Goal: Task Accomplishment & Management: Manage account settings

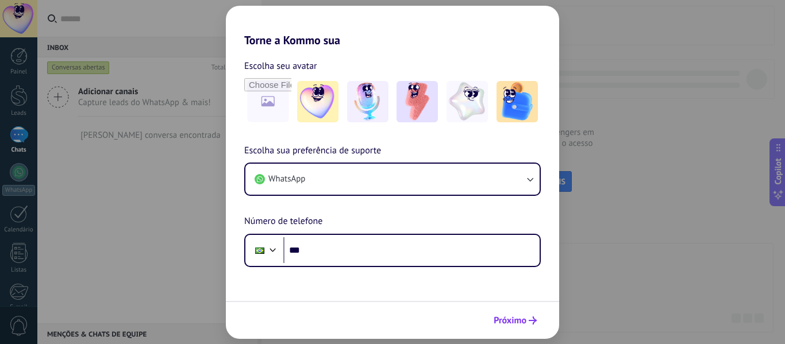
click at [519, 323] on span "Próximo" at bounding box center [509, 321] width 33 height 8
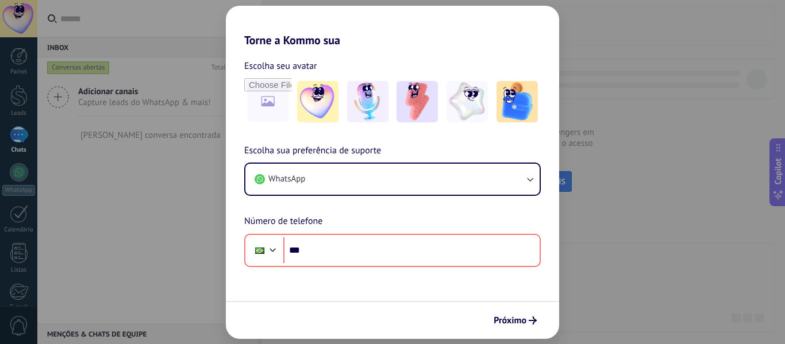
click at [613, 203] on div "Torne a Kommo sua Escolha seu avatar Escolha sua preferência de suporte WhatsAp…" at bounding box center [392, 172] width 785 height 344
click at [263, 106] on input "file" at bounding box center [267, 101] width 45 height 45
click at [425, 119] on img at bounding box center [416, 101] width 41 height 41
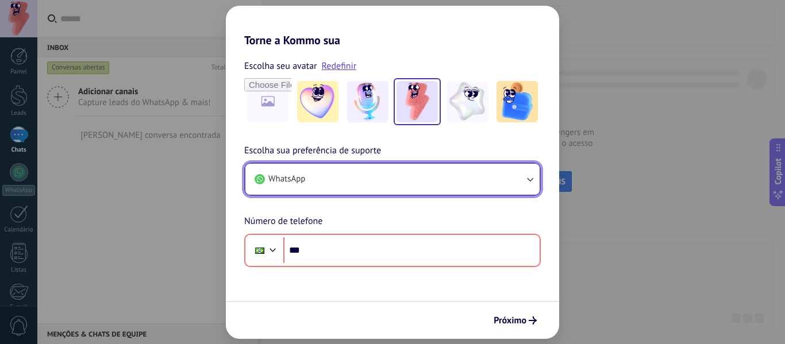
click at [318, 193] on button "WhatsApp" at bounding box center [392, 179] width 294 height 31
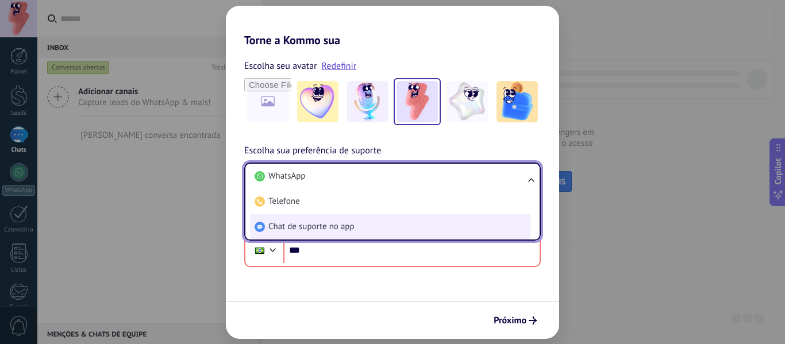
click at [356, 223] on li "Chat de suporte no app" at bounding box center [390, 226] width 280 height 25
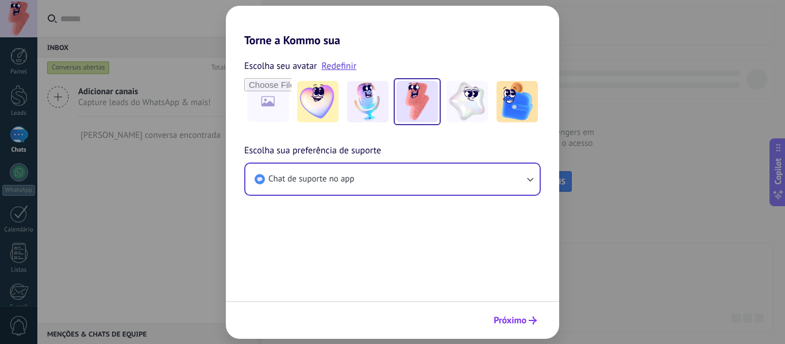
click at [528, 319] on span "Próximo" at bounding box center [514, 321] width 43 height 8
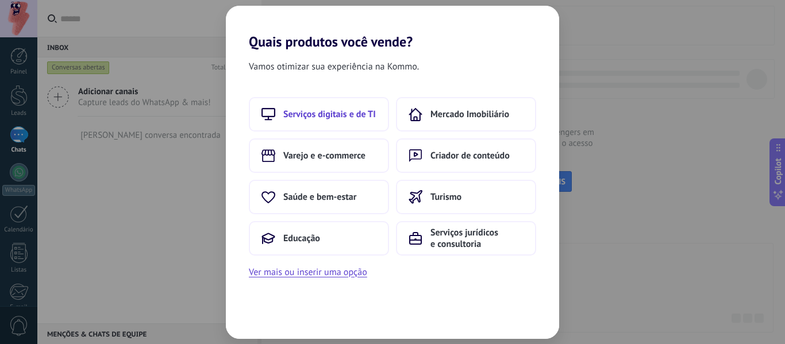
click at [345, 119] on span "Serviços digitais e de TI" at bounding box center [329, 114] width 92 height 11
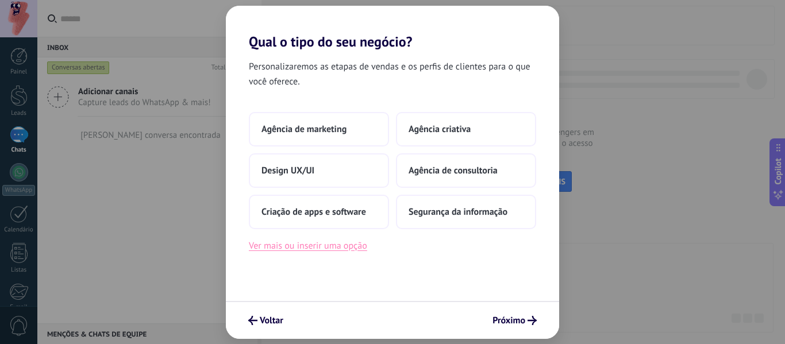
click at [353, 250] on button "Ver mais ou inserir uma opção" at bounding box center [308, 245] width 118 height 15
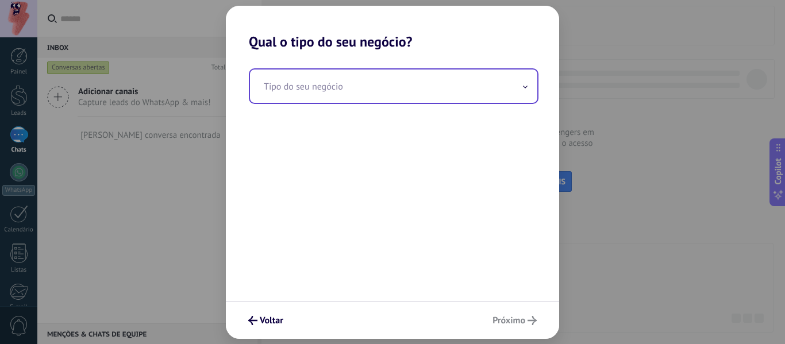
click at [418, 102] on div "Tipo do seu negócio" at bounding box center [394, 86] width 290 height 36
click at [414, 97] on input "text" at bounding box center [393, 86] width 287 height 33
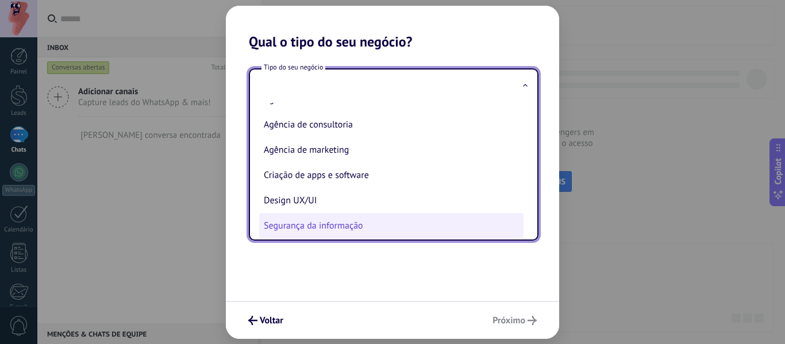
scroll to position [26, 0]
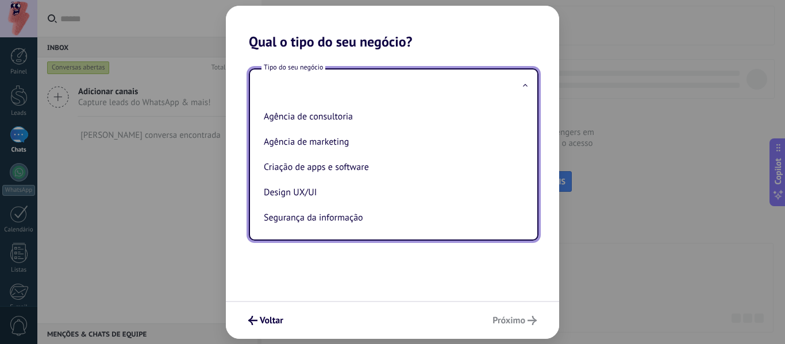
click at [444, 310] on div "Voltar Próximo" at bounding box center [392, 320] width 333 height 38
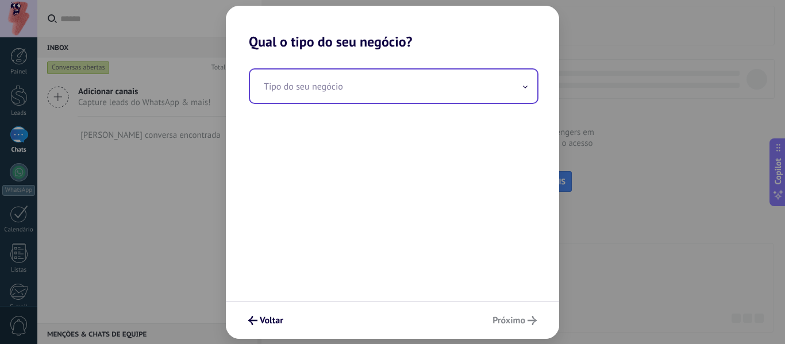
click at [346, 75] on input "text" at bounding box center [393, 86] width 287 height 33
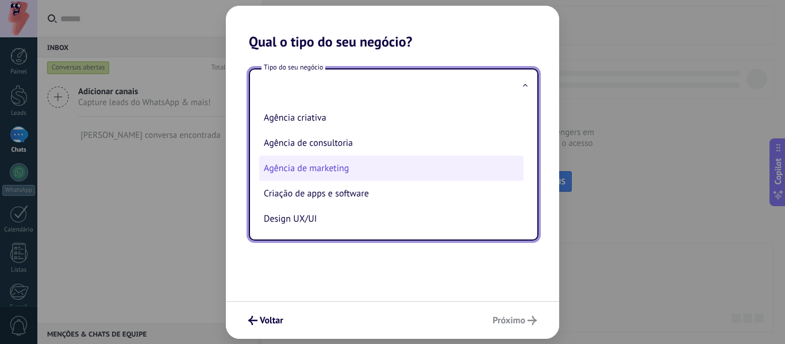
click at [350, 164] on li "Agência de marketing" at bounding box center [391, 168] width 264 height 25
type input "**********"
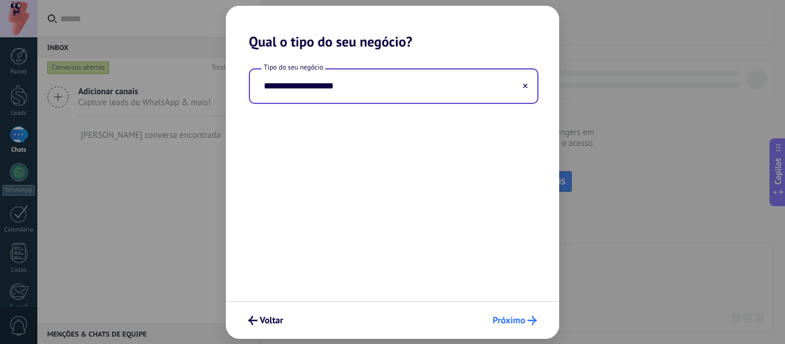
click at [528, 323] on icon "submit" at bounding box center [531, 320] width 9 height 9
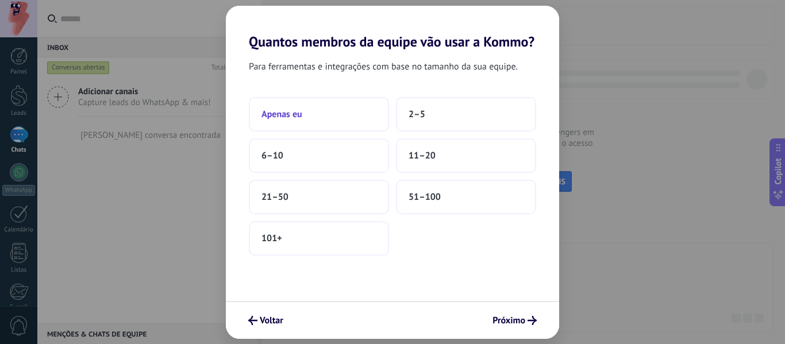
click at [314, 121] on button "Apenas eu" at bounding box center [319, 114] width 140 height 34
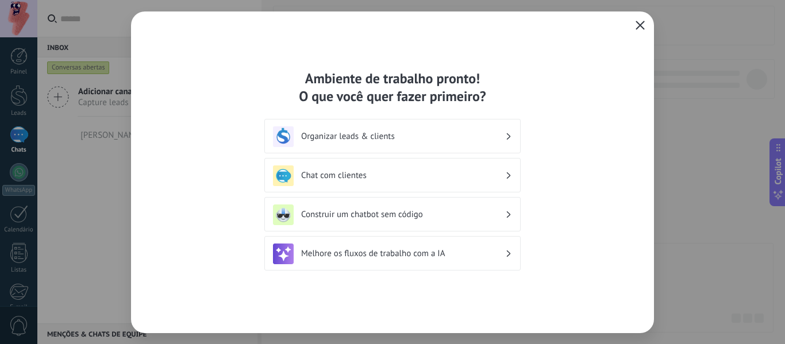
click at [641, 24] on icon "button" at bounding box center [639, 25] width 9 height 9
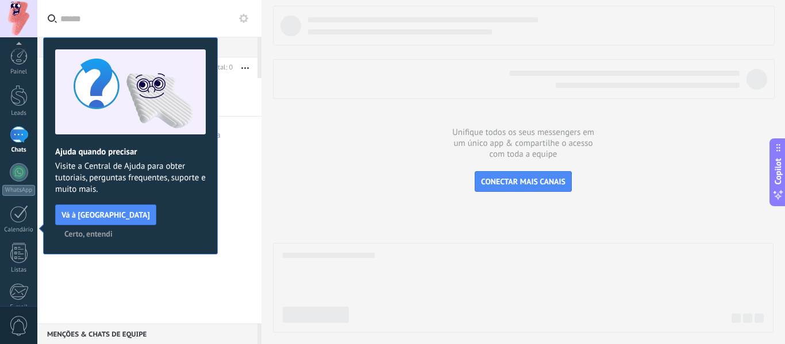
scroll to position [134, 0]
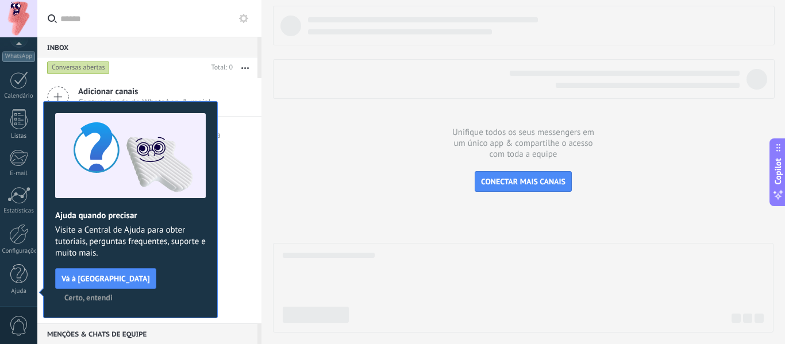
click at [113, 294] on span "Certo, entendi" at bounding box center [88, 298] width 48 height 8
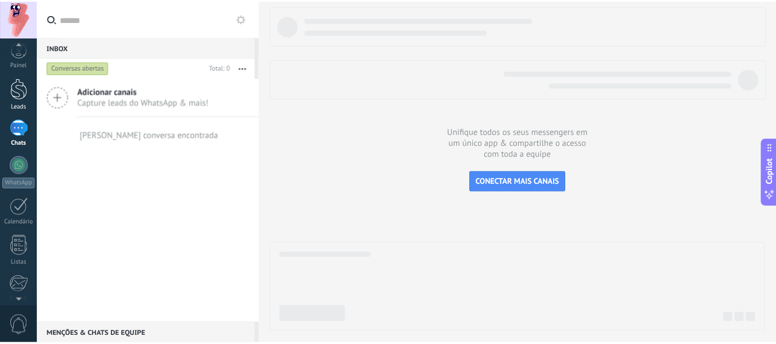
scroll to position [0, 0]
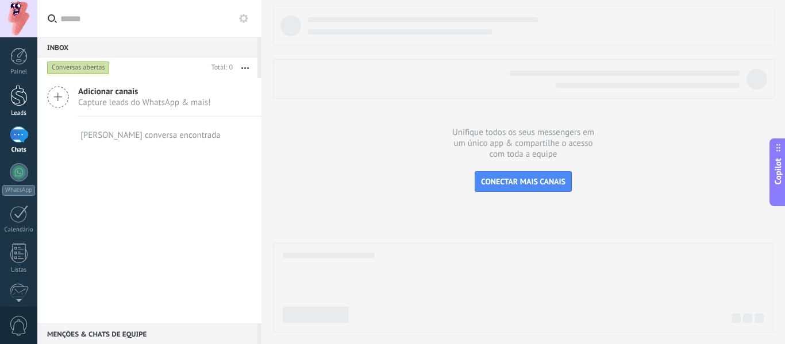
click at [17, 94] on div at bounding box center [18, 95] width 17 height 21
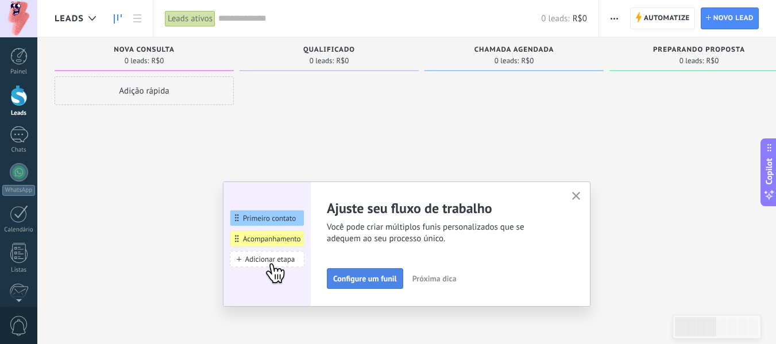
click at [387, 273] on button "Configure um funil" at bounding box center [365, 278] width 76 height 21
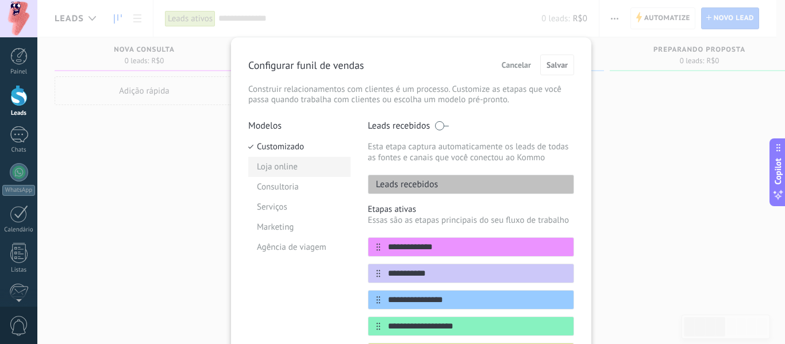
click at [292, 165] on li "Loja online" at bounding box center [299, 167] width 102 height 20
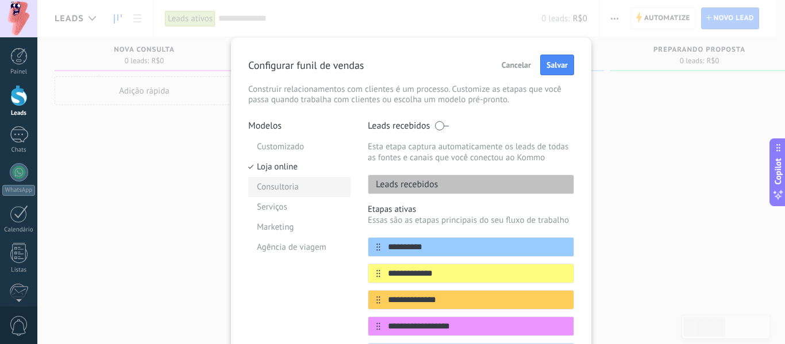
click at [303, 191] on li "Consultoria" at bounding box center [299, 187] width 102 height 20
click at [303, 208] on li "Serviços" at bounding box center [299, 207] width 102 height 20
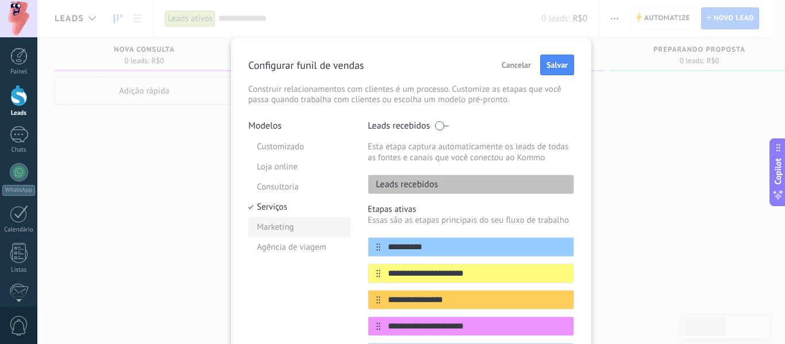
click at [302, 227] on li "Marketing" at bounding box center [299, 227] width 102 height 20
click at [304, 243] on li "Agência de viagem" at bounding box center [299, 247] width 102 height 20
click at [295, 176] on li "Loja online" at bounding box center [299, 167] width 102 height 20
click at [522, 65] on span "Cancelar" at bounding box center [515, 65] width 29 height 8
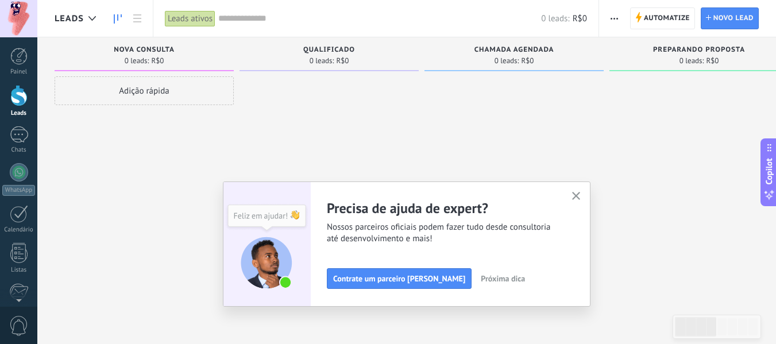
click at [171, 88] on div "Adição rápida" at bounding box center [144, 90] width 179 height 29
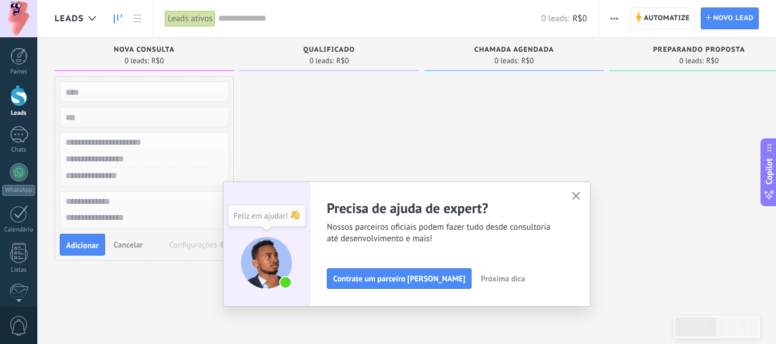
click at [281, 118] on div at bounding box center [329, 173] width 179 height 194
click at [123, 244] on span "Cancelar" at bounding box center [128, 245] width 29 height 10
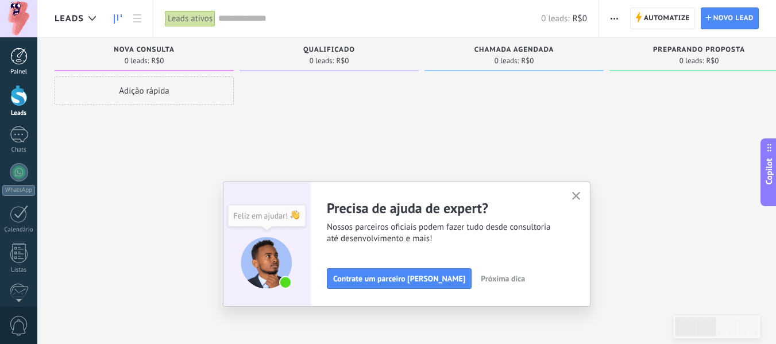
click at [27, 56] on div at bounding box center [18, 56] width 17 height 17
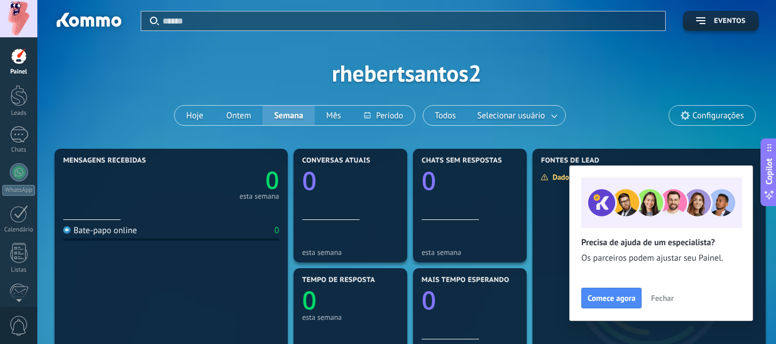
drag, startPoint x: 654, startPoint y: 297, endPoint x: 658, endPoint y: 320, distance: 23.3
click at [658, 320] on div "Precisa de ajuda de um especialista? Os parceiros podem ajustar seu Painel. Com…" at bounding box center [661, 243] width 184 height 156
click at [664, 304] on button "Fechar" at bounding box center [662, 298] width 33 height 17
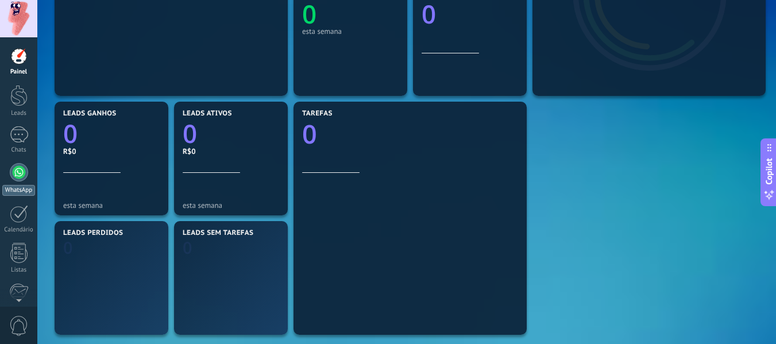
scroll to position [287, 0]
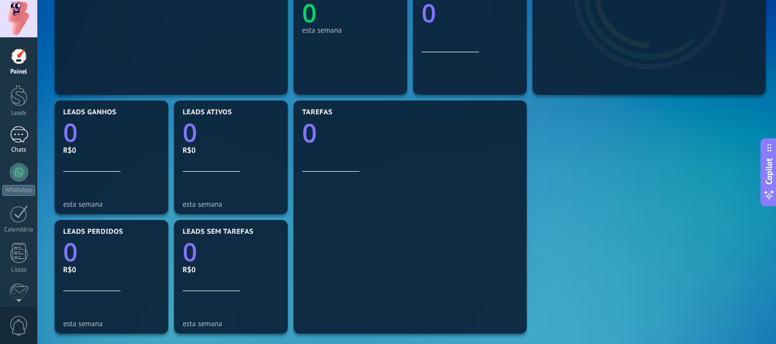
click at [20, 131] on div at bounding box center [19, 134] width 18 height 17
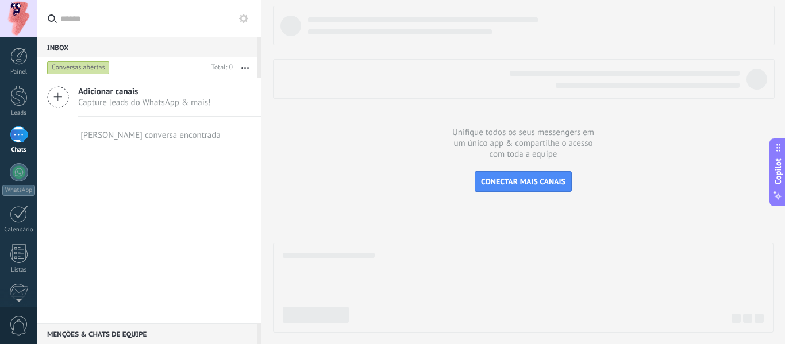
click at [101, 103] on span "Capture leads do WhatsApp & mais!" at bounding box center [144, 102] width 133 height 11
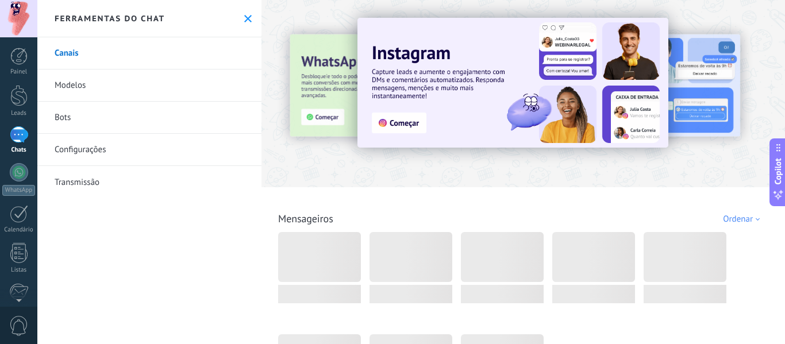
click at [134, 113] on link "Bots" at bounding box center [149, 118] width 224 height 32
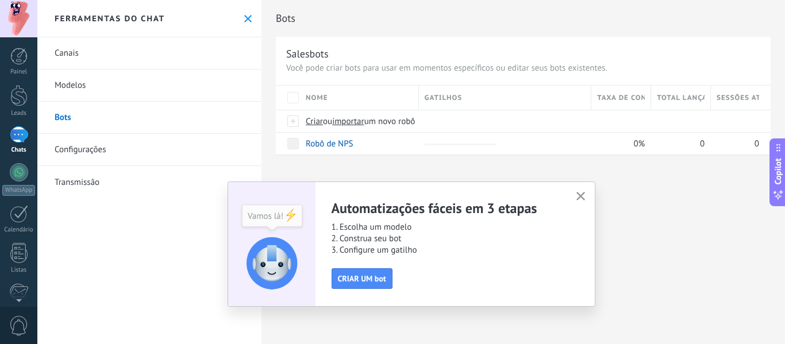
click at [147, 56] on link "Canais" at bounding box center [149, 53] width 224 height 32
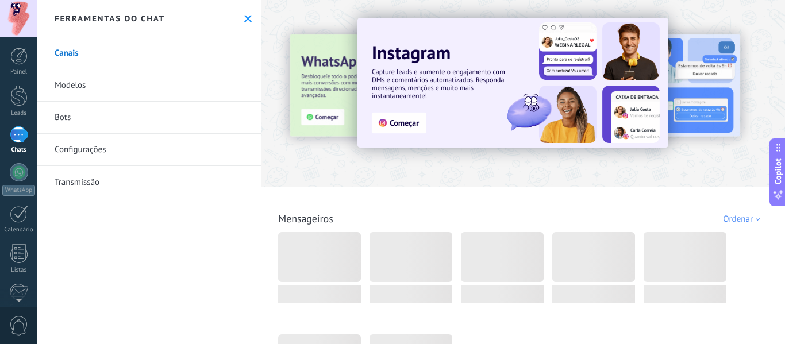
click at [246, 20] on icon at bounding box center [247, 18] width 7 height 7
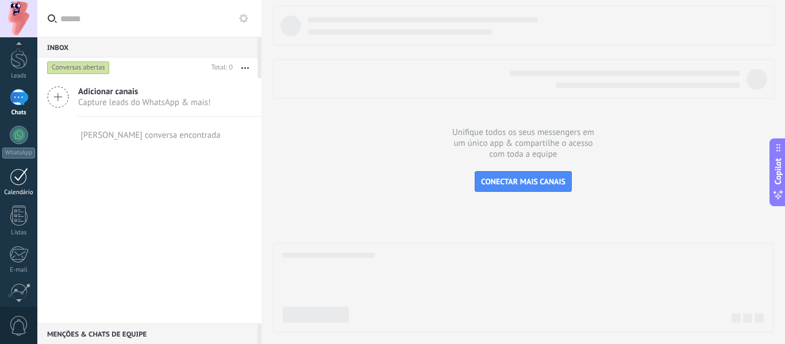
scroll to position [57, 0]
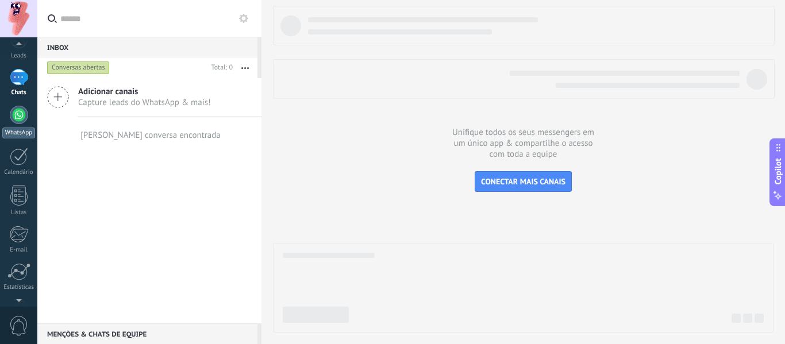
click at [32, 126] on link "WhatsApp" at bounding box center [18, 122] width 37 height 33
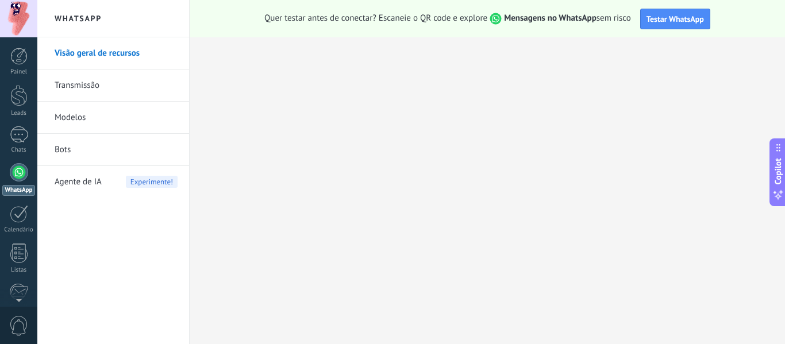
click at [93, 183] on span "Agente de IA" at bounding box center [78, 182] width 47 height 32
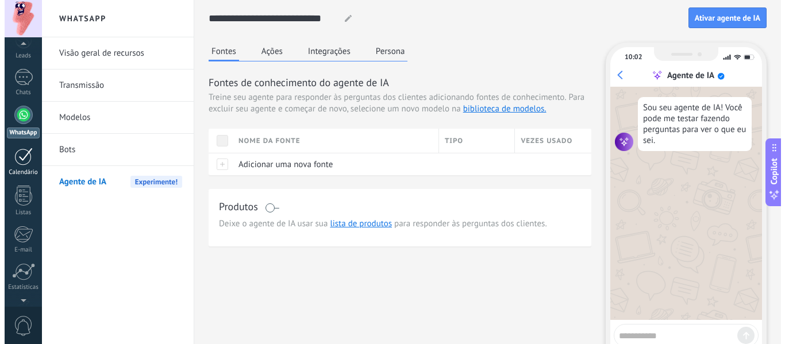
scroll to position [115, 0]
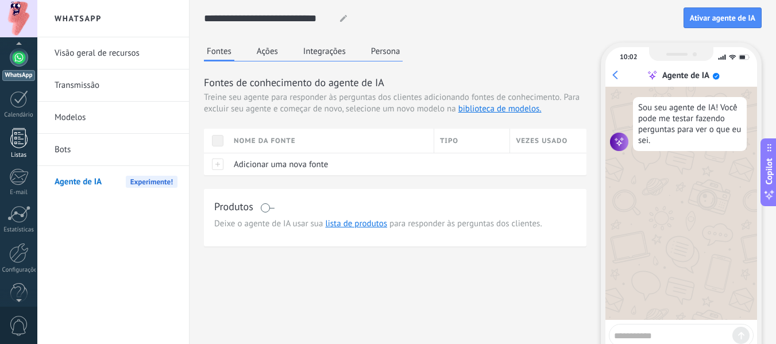
click at [25, 151] on link "Listas" at bounding box center [18, 143] width 37 height 31
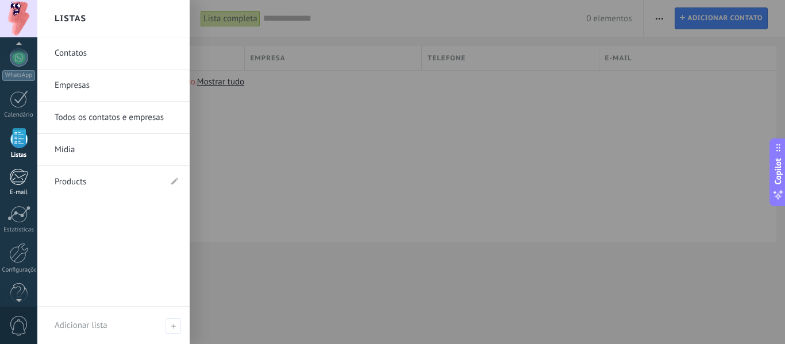
click at [25, 172] on div at bounding box center [18, 176] width 19 height 17
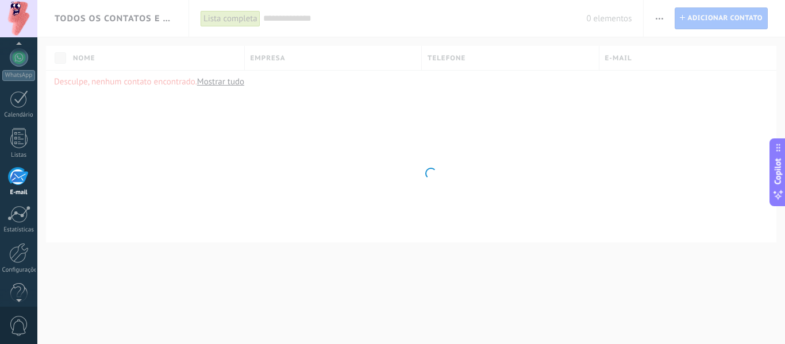
scroll to position [111, 0]
